Goal: Task Accomplishment & Management: Manage account settings

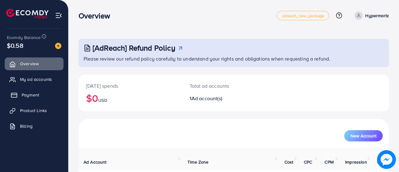
scroll to position [43, 0]
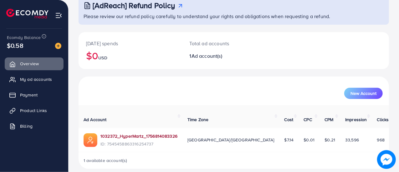
click at [133, 133] on link "1032372_HyperMartz_1756814083326" at bounding box center [138, 136] width 77 height 6
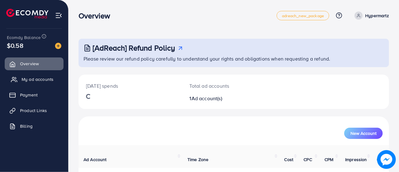
click at [39, 81] on span "My ad accounts" at bounding box center [38, 79] width 32 height 6
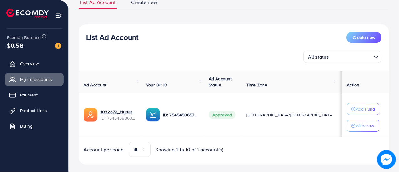
scroll to position [60, 0]
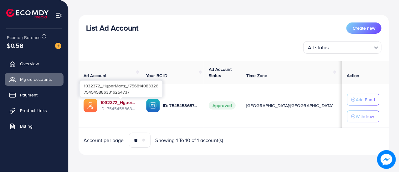
click at [120, 101] on link "1032372_HyperMartz_1756814083326" at bounding box center [118, 102] width 36 height 6
click at [136, 103] on link "1032372_HyperMartz_1756814083326" at bounding box center [118, 102] width 36 height 6
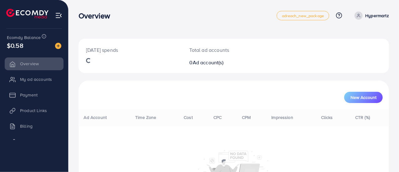
click at [383, 17] on p "Hypermartz" at bounding box center [377, 16] width 24 height 8
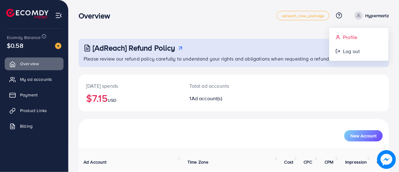
click at [351, 40] on span "Profile" at bounding box center [350, 37] width 14 height 8
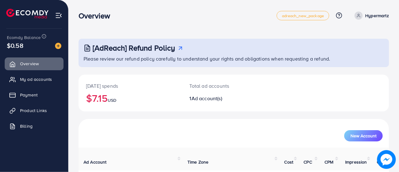
select select "********"
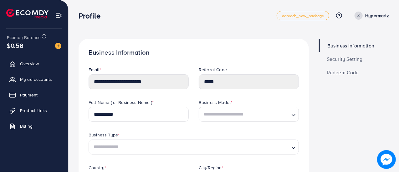
click at [381, 13] on p "Hypermartz" at bounding box center [377, 16] width 24 height 8
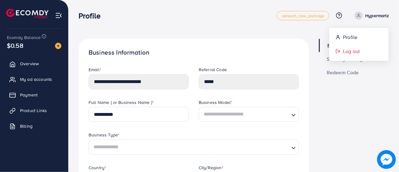
click at [355, 48] on span "Log out" at bounding box center [351, 52] width 17 height 8
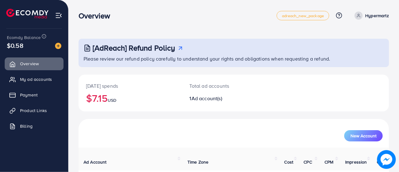
click at [372, 14] on p "Hypermartz" at bounding box center [377, 16] width 24 height 8
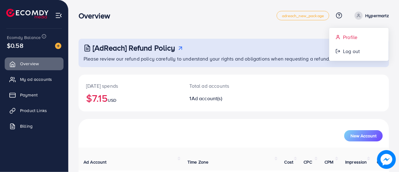
click at [354, 35] on span "Profile" at bounding box center [350, 37] width 14 height 8
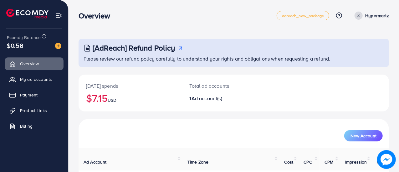
select select "********"
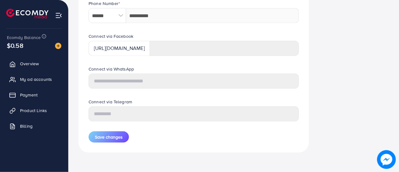
scroll to position [321, 0]
click at [36, 83] on link "My ad accounts" at bounding box center [34, 79] width 59 height 13
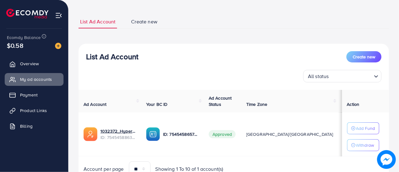
scroll to position [60, 0]
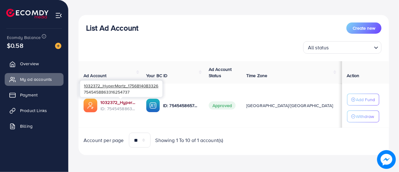
click at [115, 101] on link "1032372_HyperMartz_1756814083326" at bounding box center [118, 102] width 36 height 6
click at [119, 100] on link "1032372_HyperMartz_1756814083326" at bounding box center [118, 102] width 36 height 6
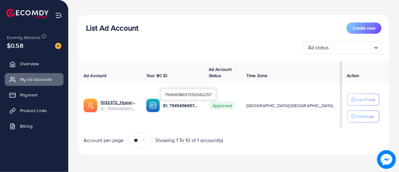
click at [183, 107] on p "ID: 7545458657292042257" at bounding box center [181, 106] width 36 height 8
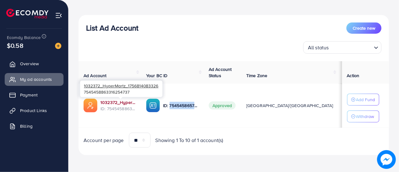
click at [128, 104] on link "1032372_HyperMartz_1756814083326" at bounding box center [118, 102] width 36 height 6
click at [120, 102] on link "1032372_HyperMartz_1756814083326" at bounding box center [118, 102] width 36 height 6
